Goal: Information Seeking & Learning: Find specific fact

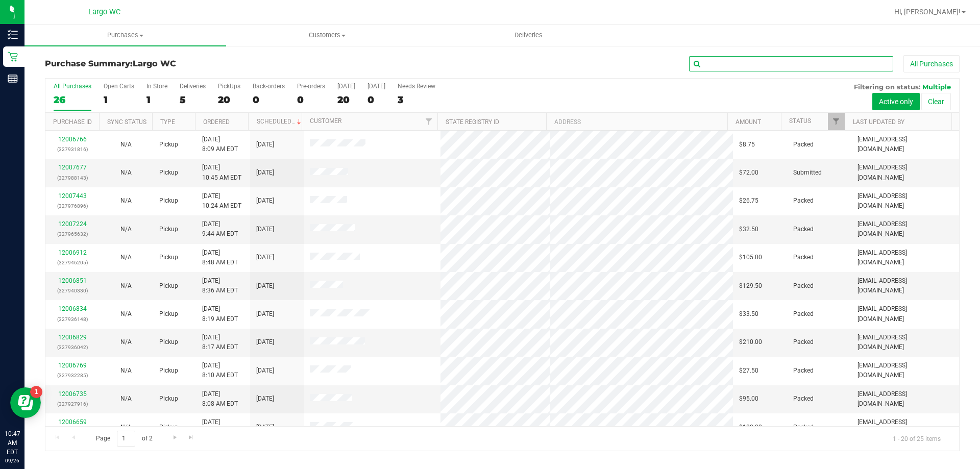
click at [731, 64] on input "text" at bounding box center [791, 63] width 204 height 15
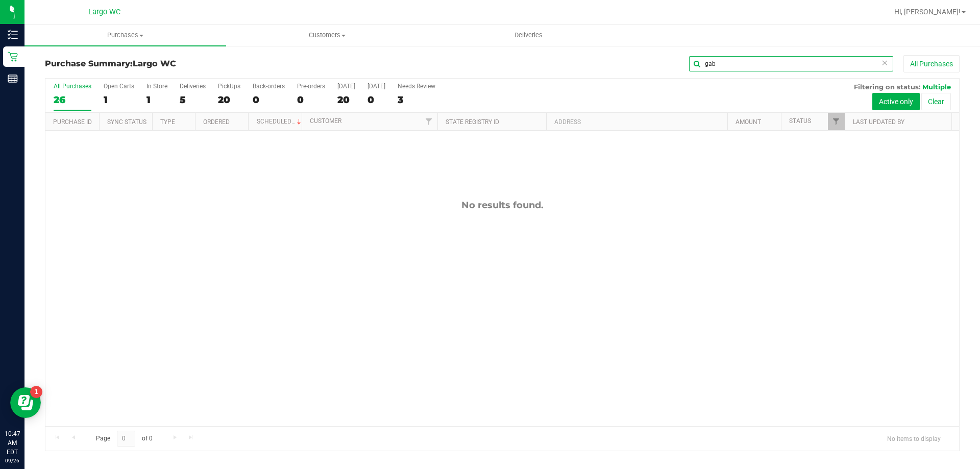
type input "gab"
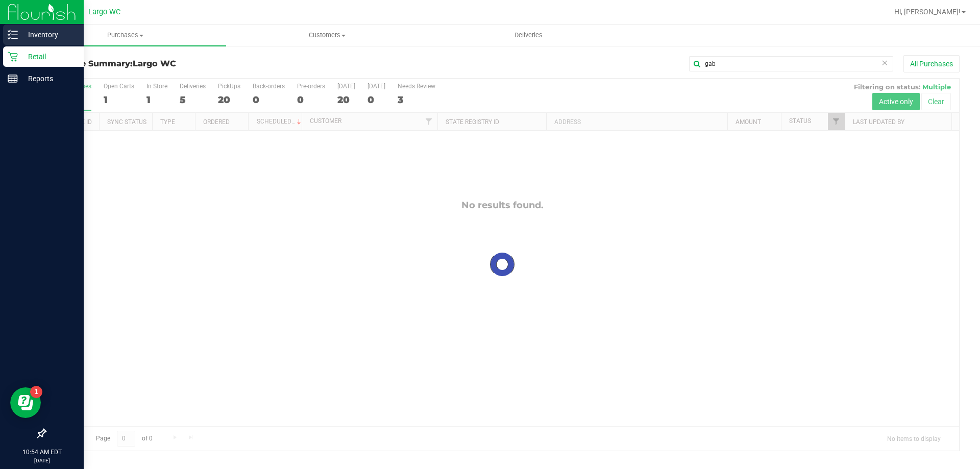
click at [11, 38] on icon at bounding box center [13, 35] width 10 height 10
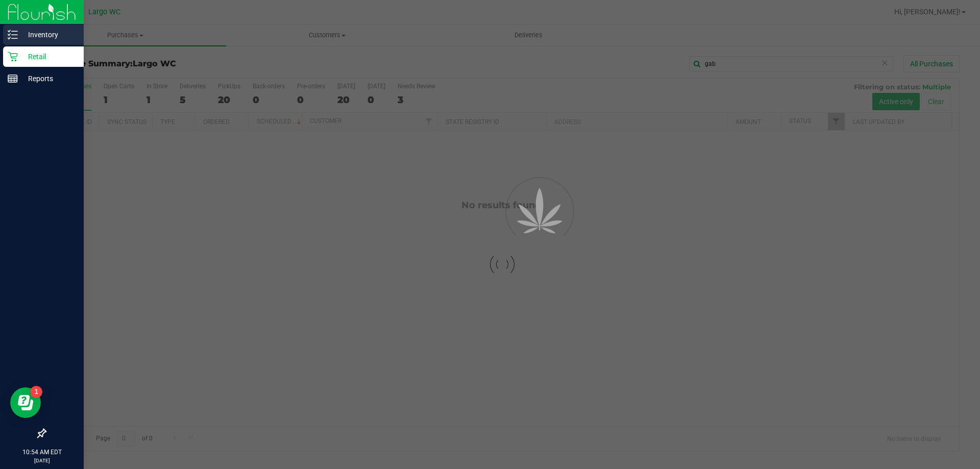
click at [11, 38] on icon at bounding box center [13, 35] width 10 height 10
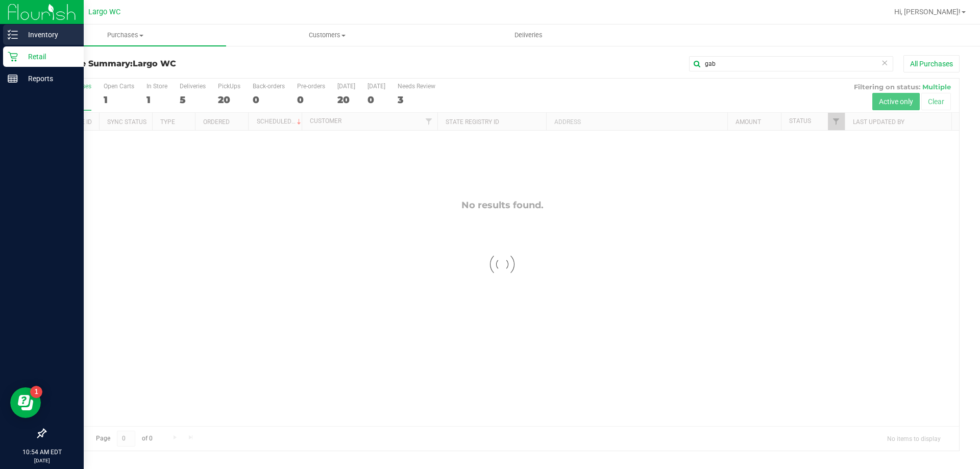
click at [18, 29] on p "Inventory" at bounding box center [48, 35] width 61 height 12
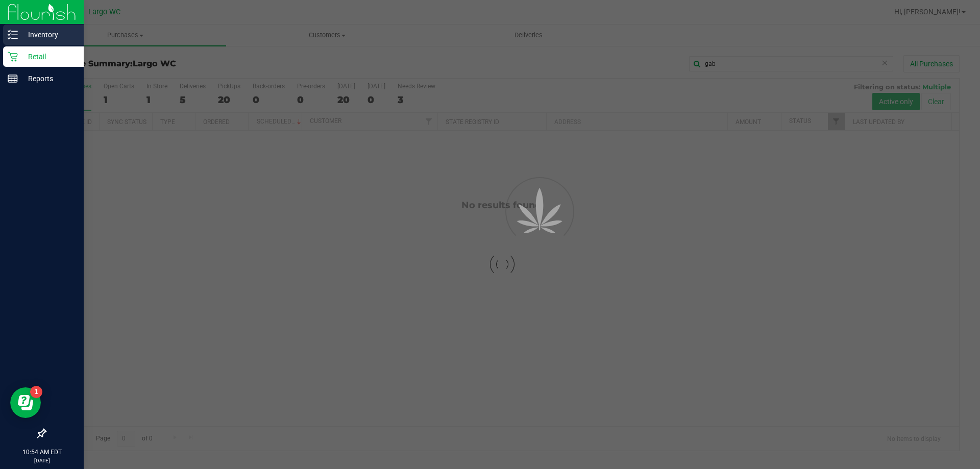
click at [18, 29] on p "Inventory" at bounding box center [48, 35] width 61 height 12
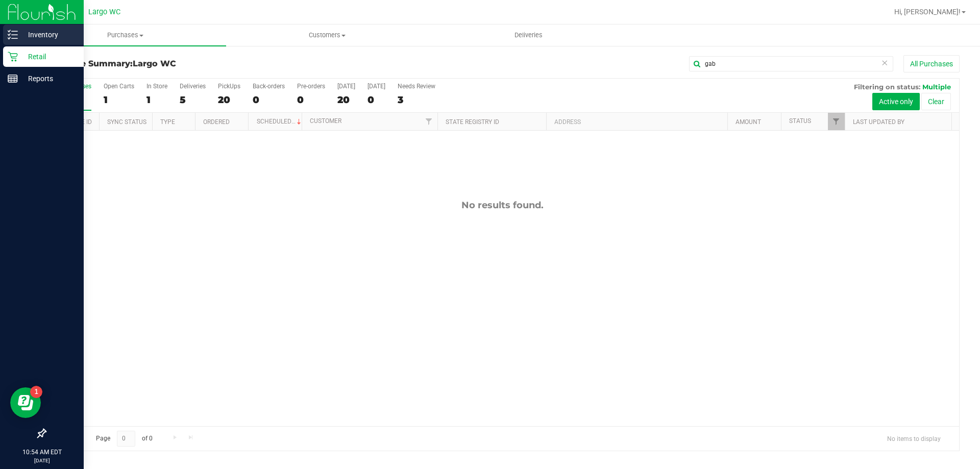
click at [14, 35] on line at bounding box center [15, 35] width 6 height 0
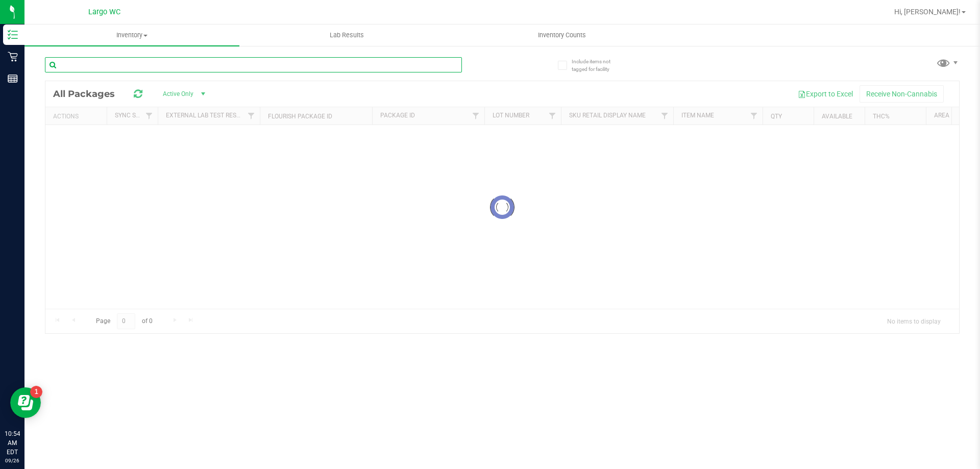
click at [179, 69] on input "text" at bounding box center [253, 64] width 417 height 15
click at [179, 66] on input "text" at bounding box center [253, 64] width 417 height 15
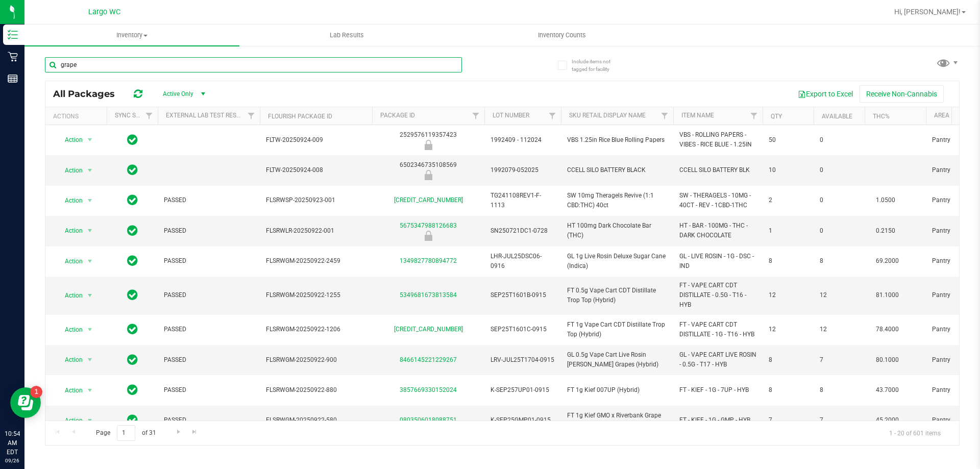
type input "grape"
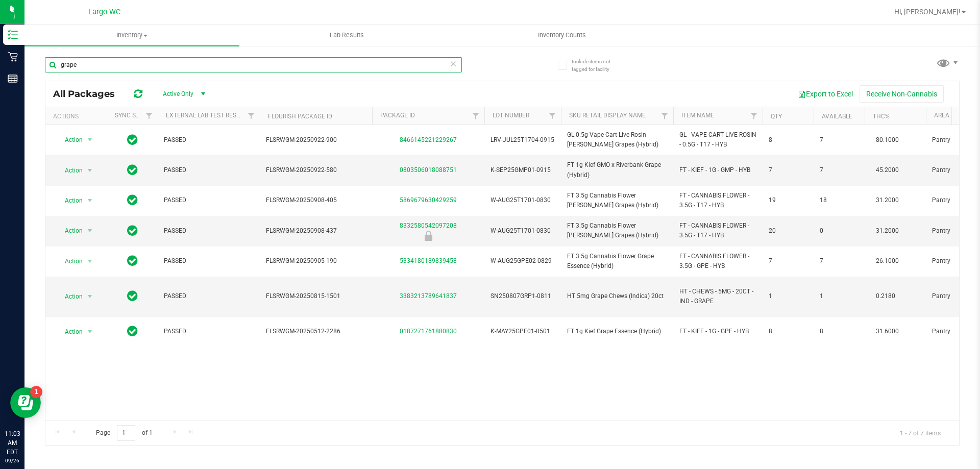
click at [103, 64] on input "grape" at bounding box center [253, 64] width 417 height 15
click at [163, 59] on div "grape" at bounding box center [273, 64] width 457 height 33
click at [163, 59] on input "grape" at bounding box center [253, 64] width 417 height 15
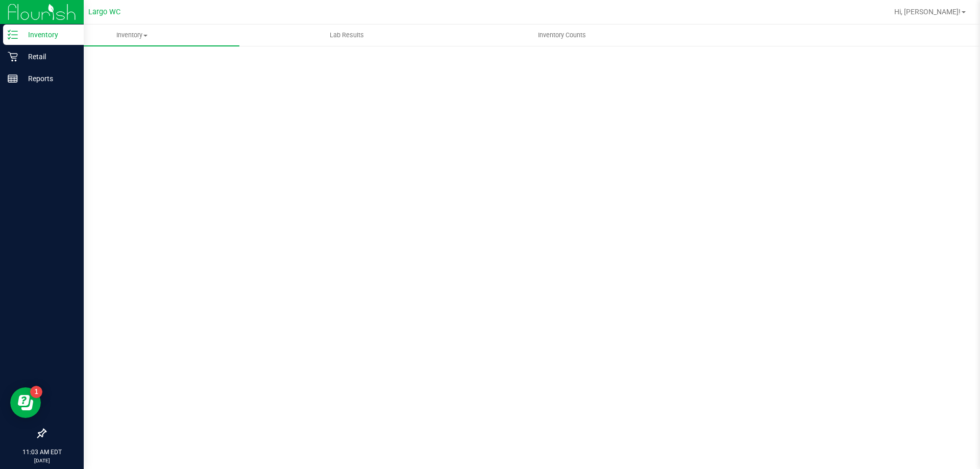
click at [14, 37] on icon at bounding box center [13, 35] width 10 height 10
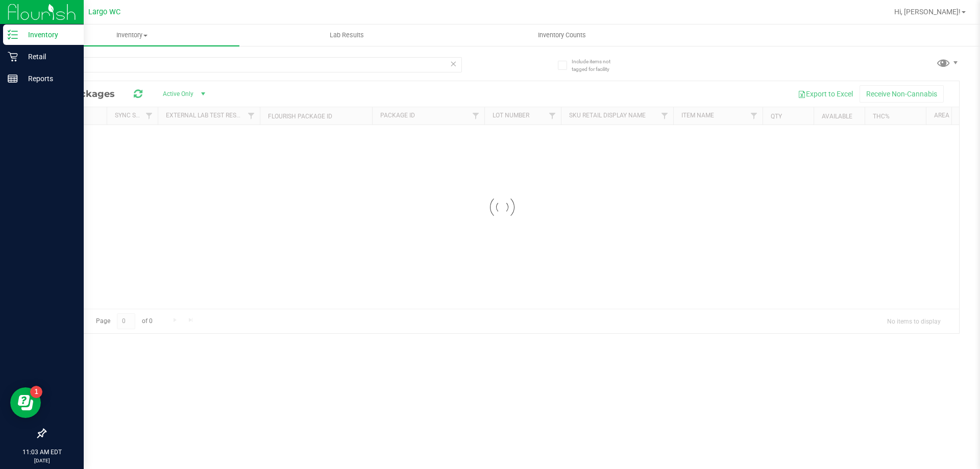
click at [14, 38] on icon at bounding box center [13, 35] width 10 height 10
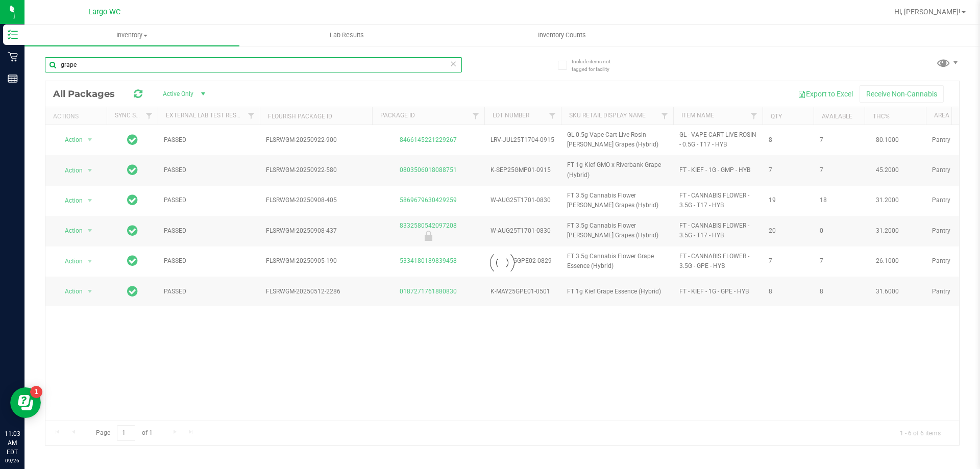
click at [165, 57] on input "grape" at bounding box center [253, 64] width 417 height 15
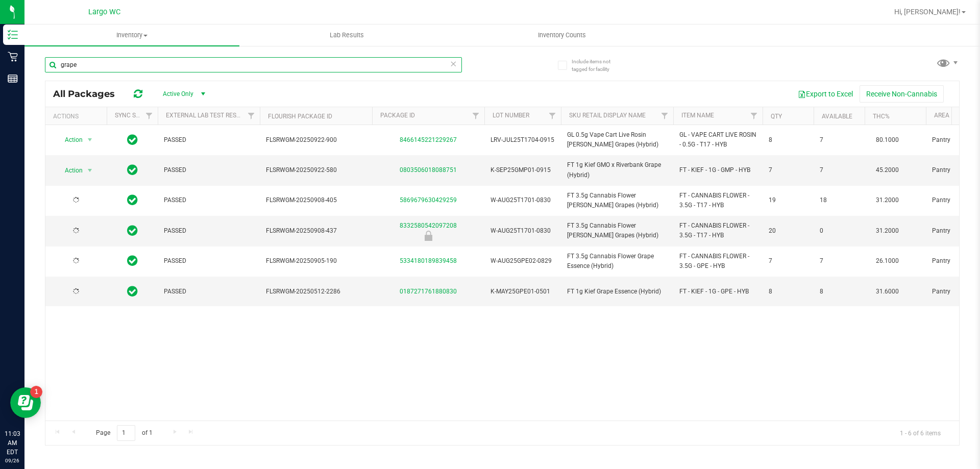
click at [165, 57] on input "grape" at bounding box center [253, 64] width 417 height 15
click at [166, 57] on input "grape" at bounding box center [253, 64] width 417 height 15
